Goal: Task Accomplishment & Management: Use online tool/utility

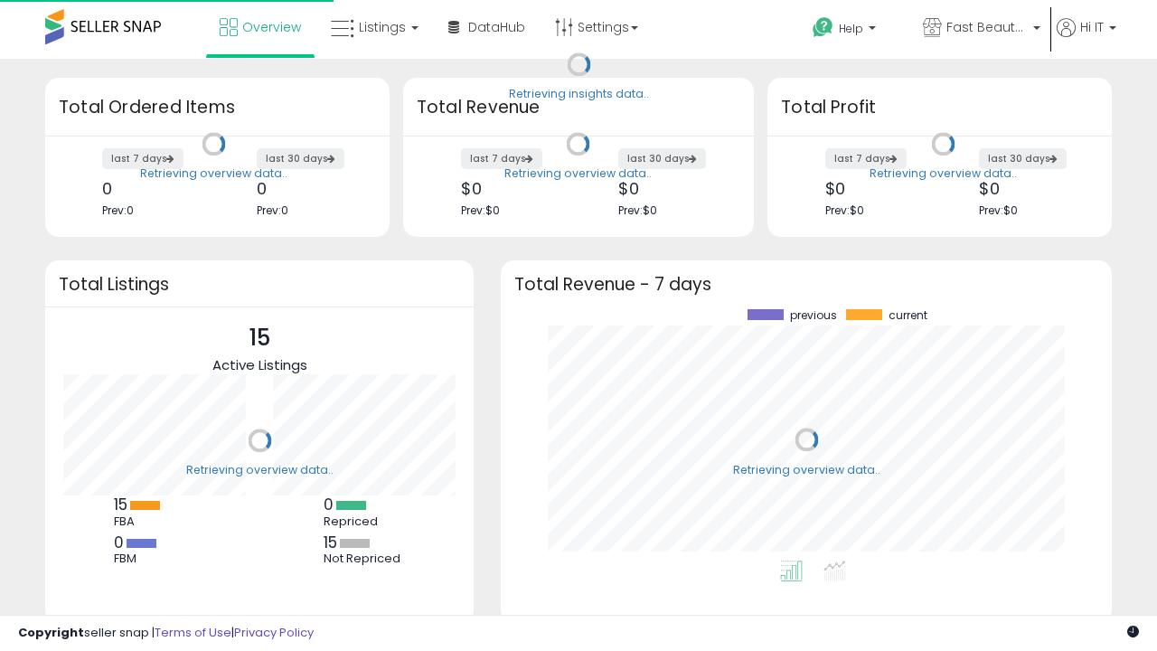
scroll to position [251, 575]
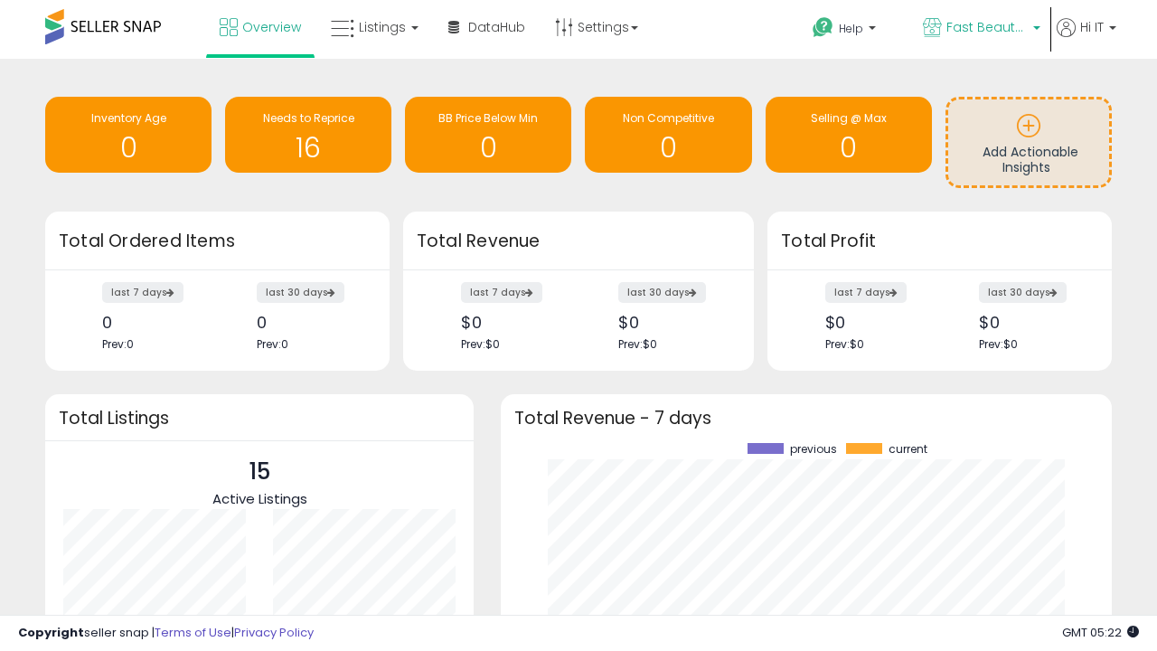
click at [980, 29] on span "Fast Beauty ([GEOGRAPHIC_DATA])" at bounding box center [986, 27] width 81 height 18
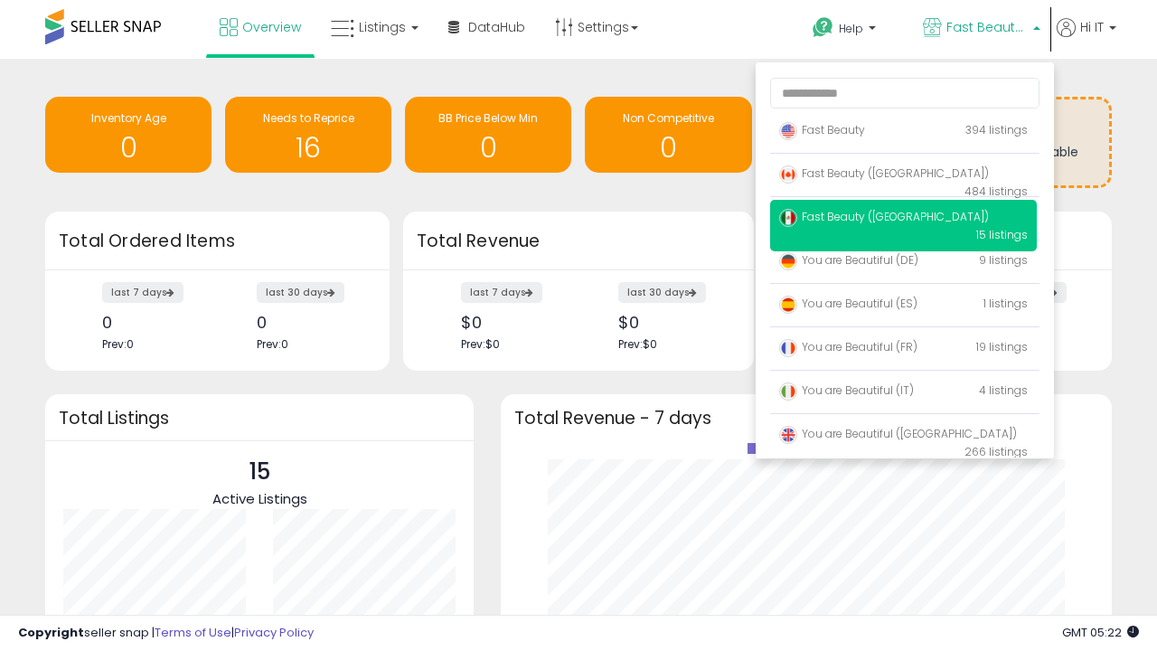
click at [903, 176] on span "Fast Beauty ([GEOGRAPHIC_DATA])" at bounding box center [884, 172] width 210 height 15
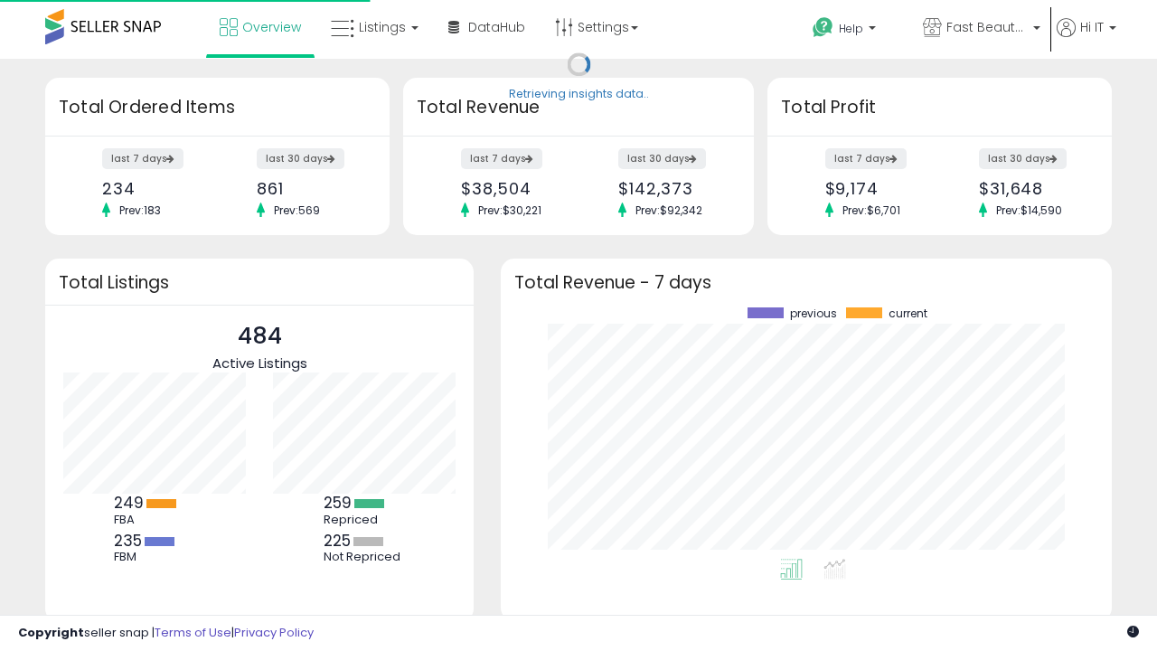
scroll to position [251, 575]
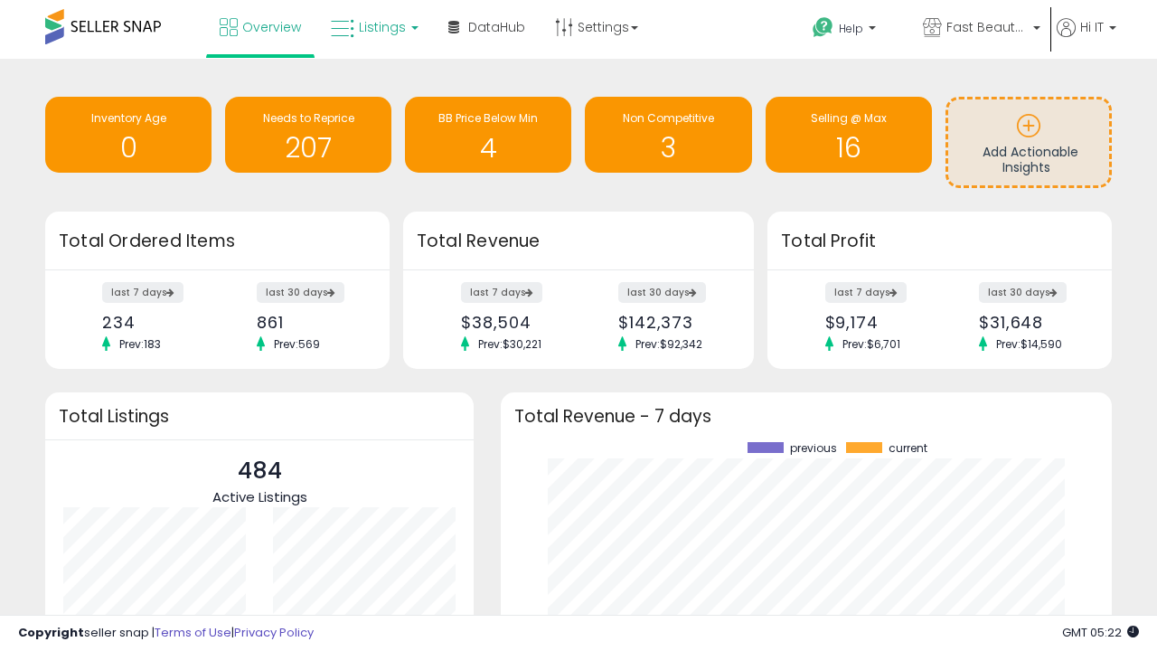
click at [372, 27] on span "Listings" at bounding box center [382, 27] width 47 height 18
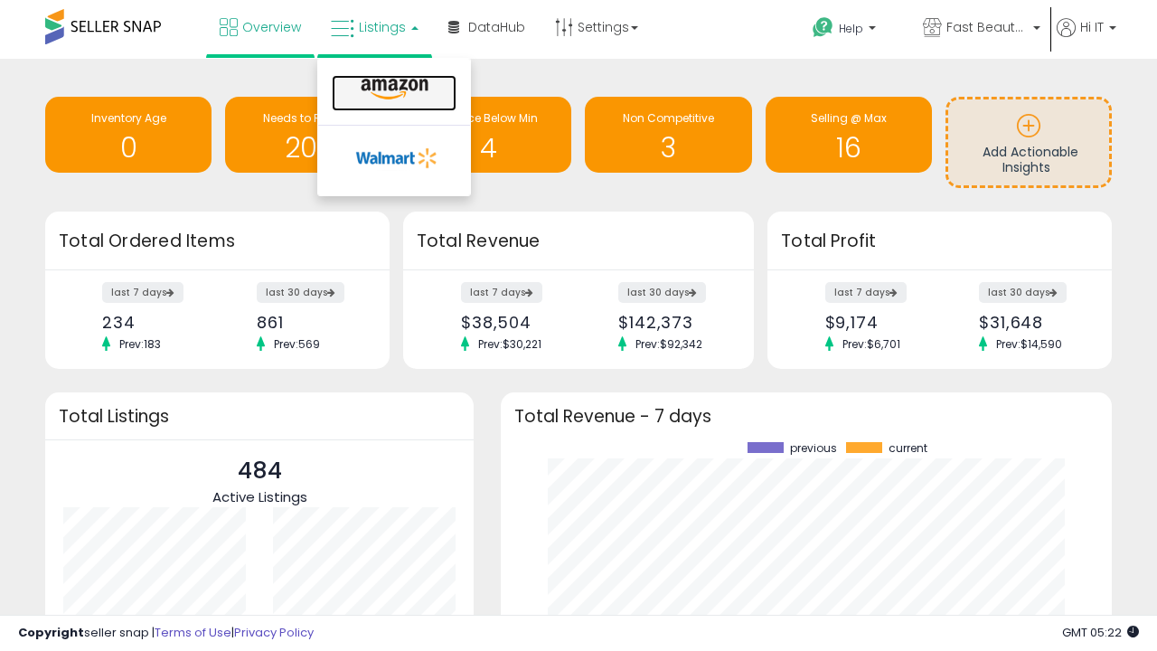
click at [392, 89] on icon at bounding box center [394, 89] width 79 height 23
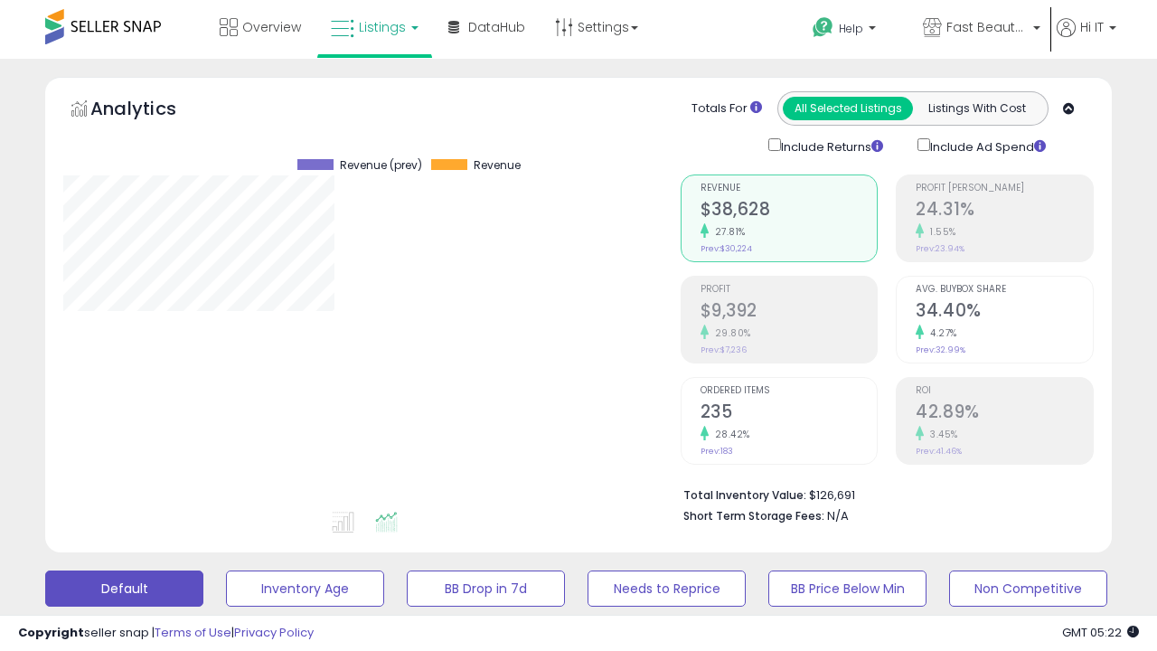
scroll to position [371, 616]
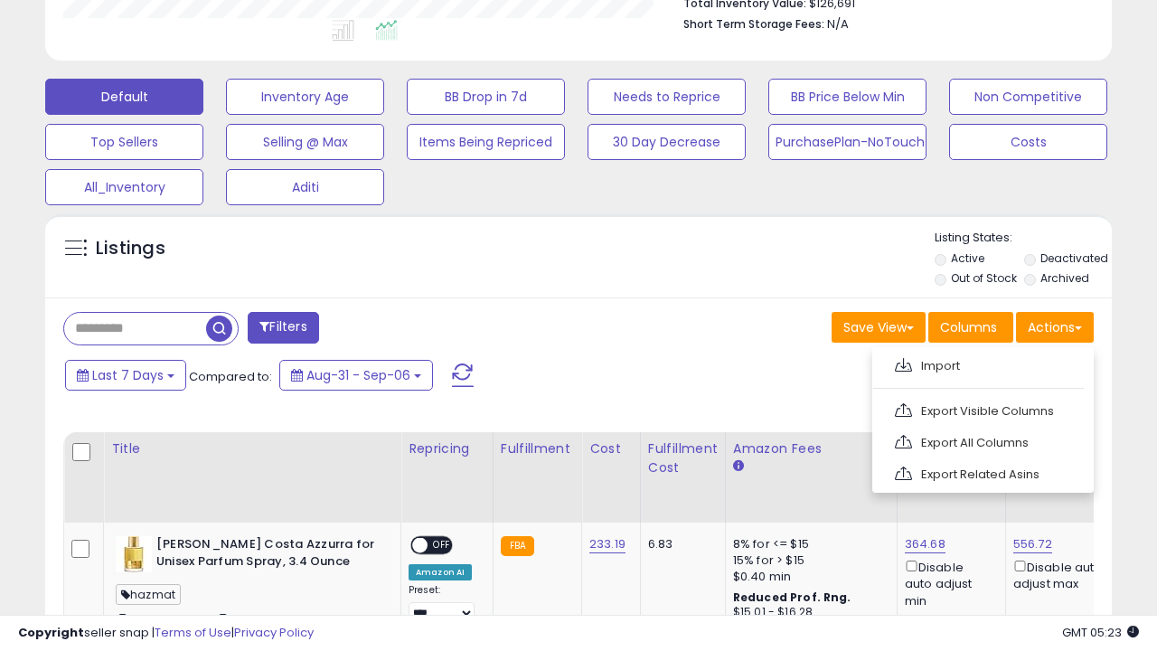
click at [903, 362] on span at bounding box center [903, 365] width 17 height 14
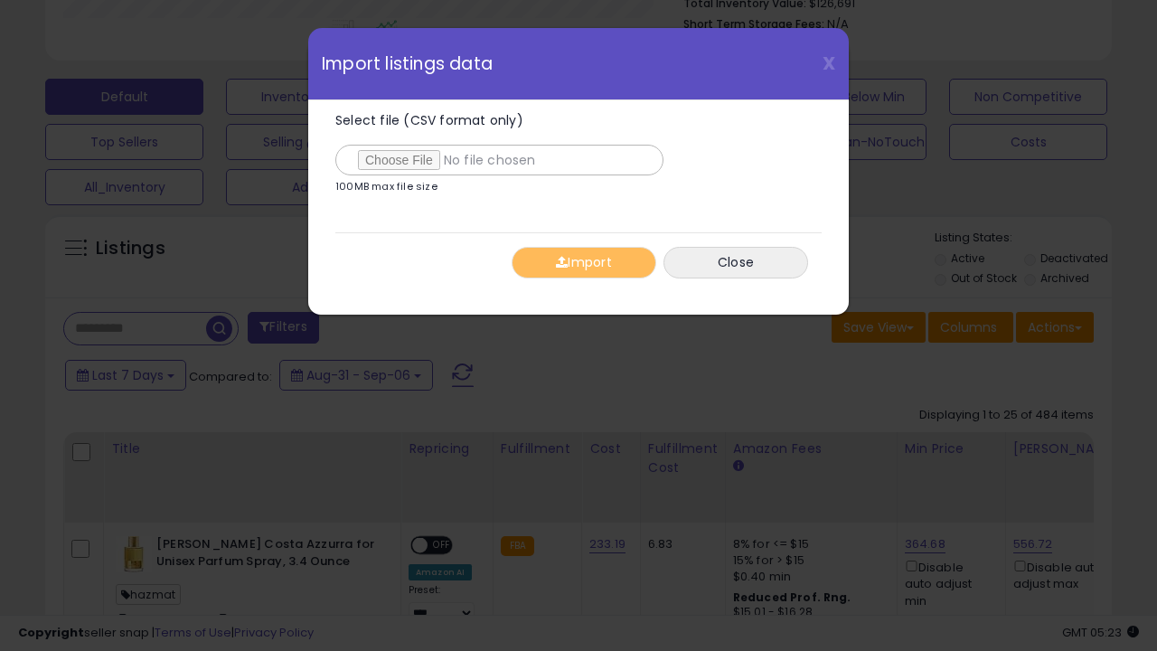
type input "**********"
click at [583, 262] on button "Import" at bounding box center [583, 263] width 145 height 32
